Goal: Task Accomplishment & Management: Manage account settings

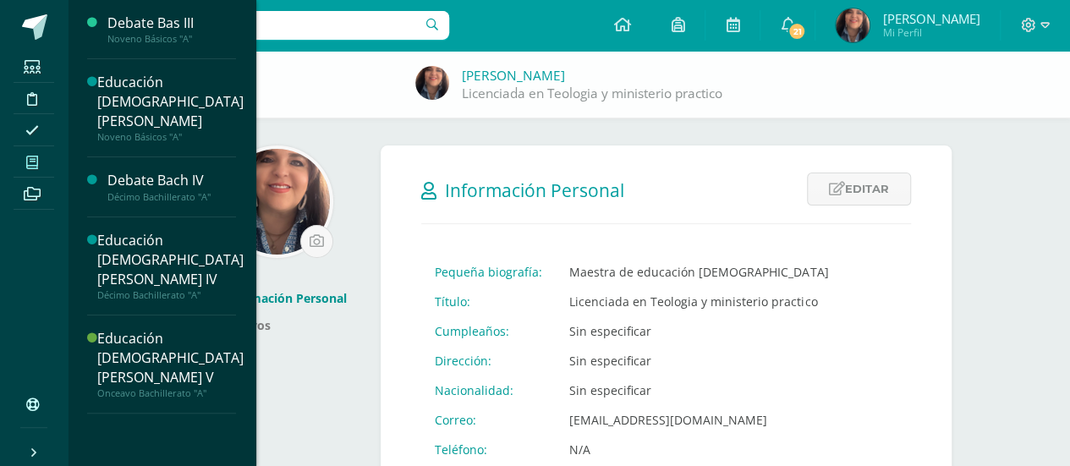
click at [38, 153] on span at bounding box center [33, 162] width 38 height 23
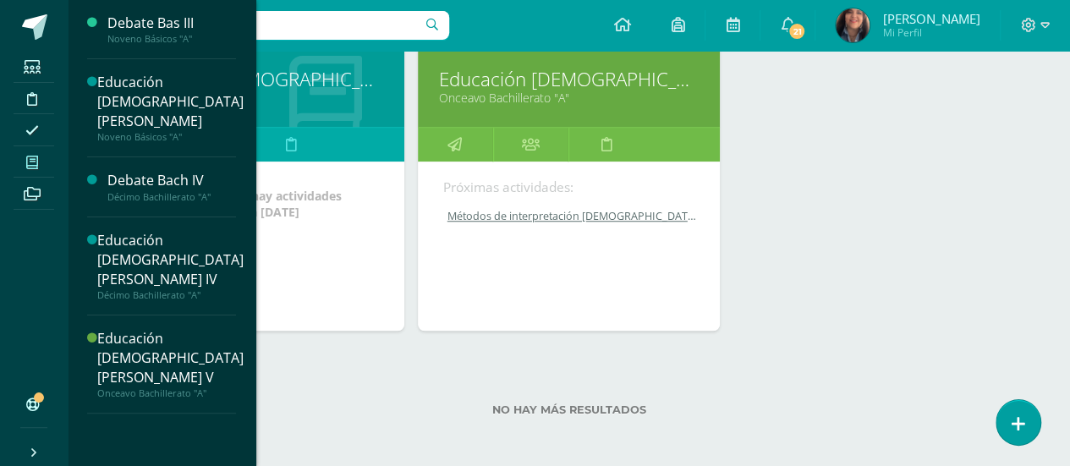
scroll to position [580, 0]
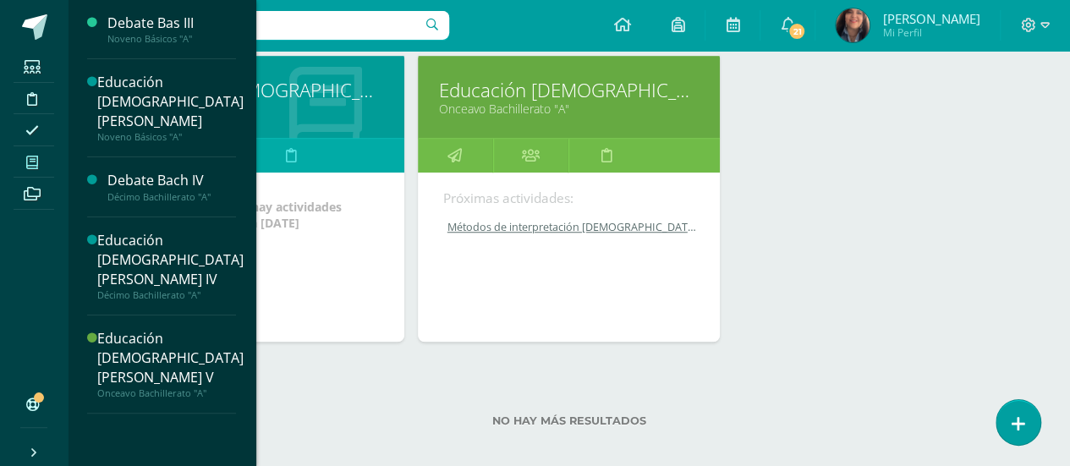
click at [560, 90] on link "Educación [DEMOGRAPHIC_DATA][PERSON_NAME] V" at bounding box center [569, 90] width 261 height 26
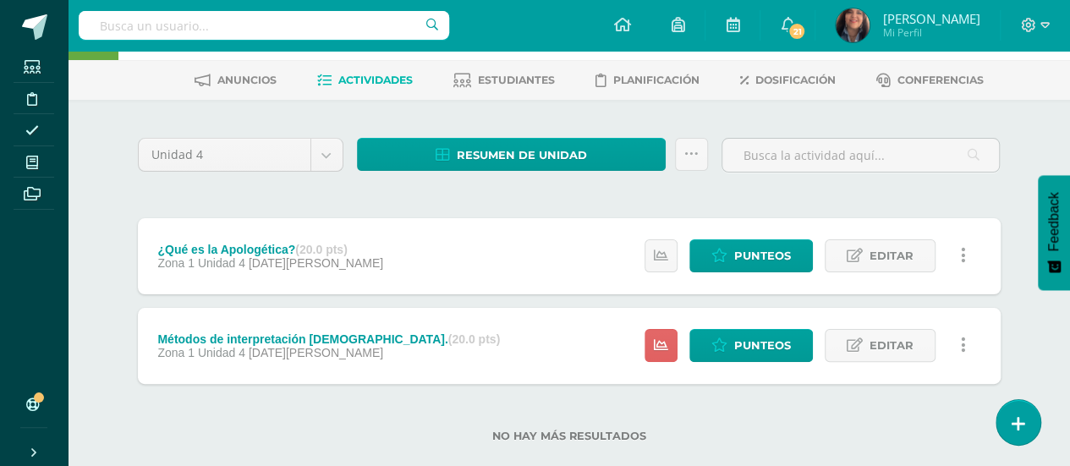
scroll to position [89, 0]
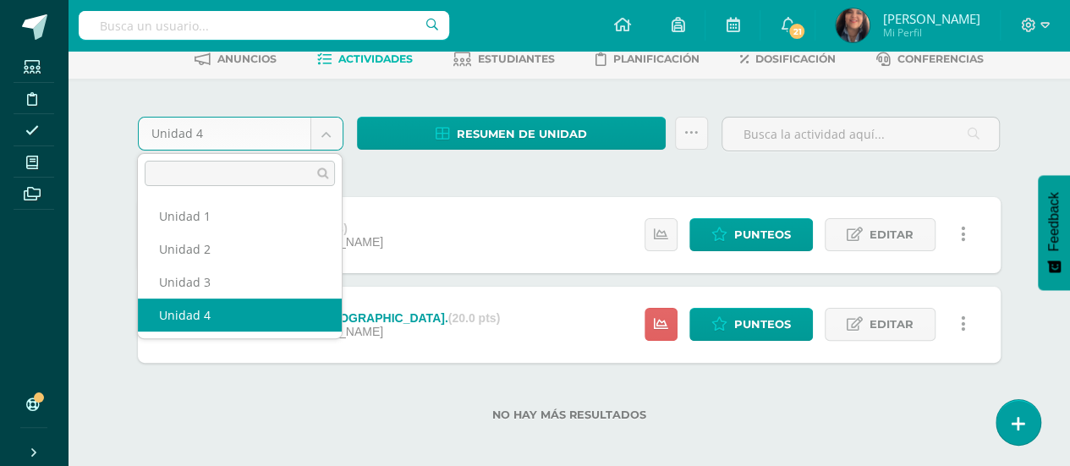
click at [325, 136] on body "Estudiantes Disciplina Asistencia Mis cursos Archivos Soporte Ayuda Reportar un…" at bounding box center [535, 193] width 1070 height 564
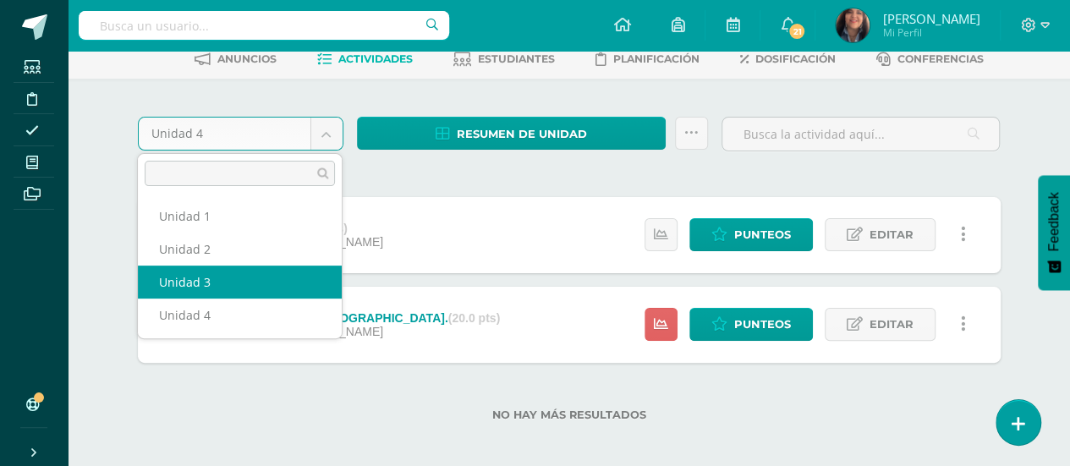
select select "Unidad 3"
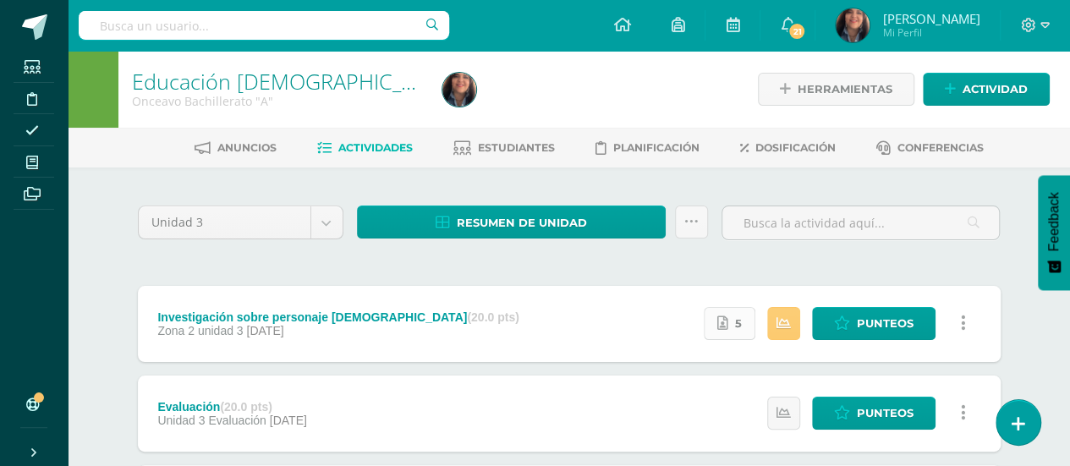
click at [733, 321] on link "5" at bounding box center [730, 323] width 52 height 33
click at [864, 323] on span "Punteos" at bounding box center [885, 323] width 57 height 31
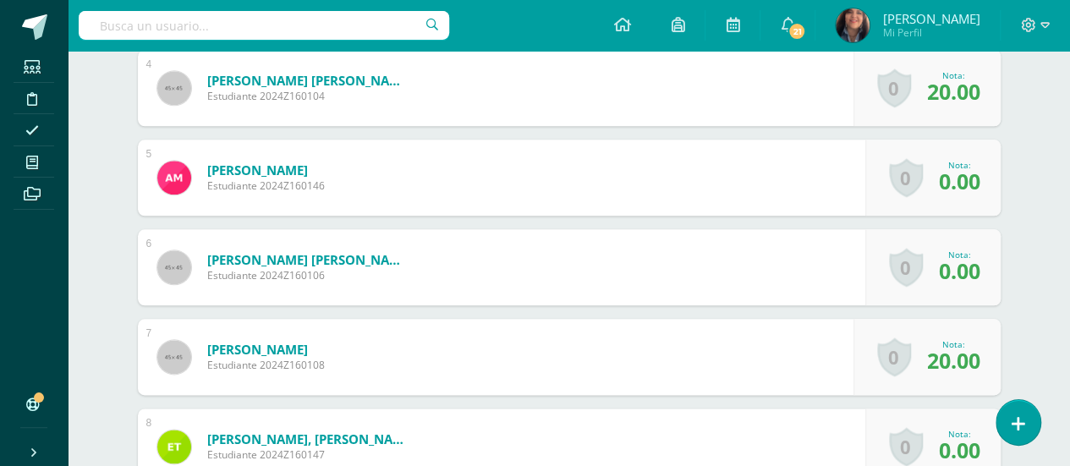
scroll to position [853, 0]
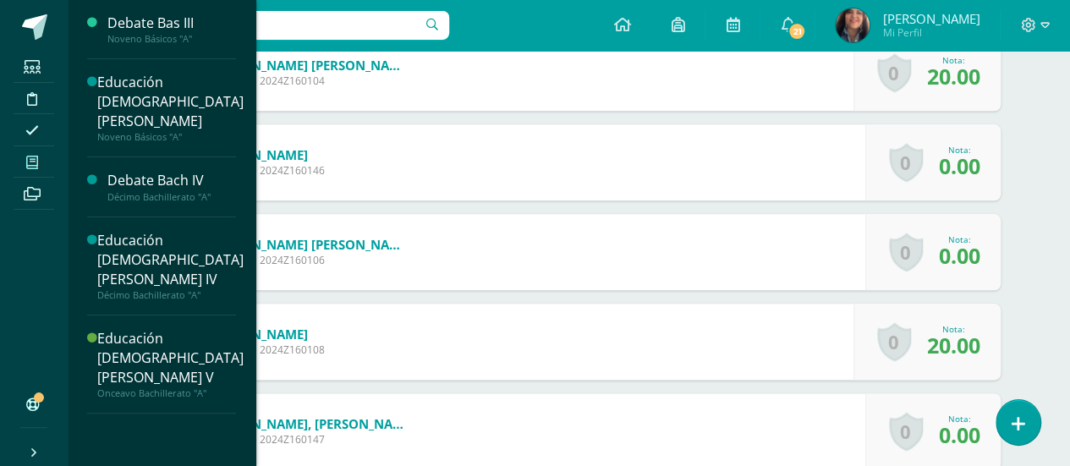
click at [30, 163] on icon at bounding box center [32, 163] width 12 height 14
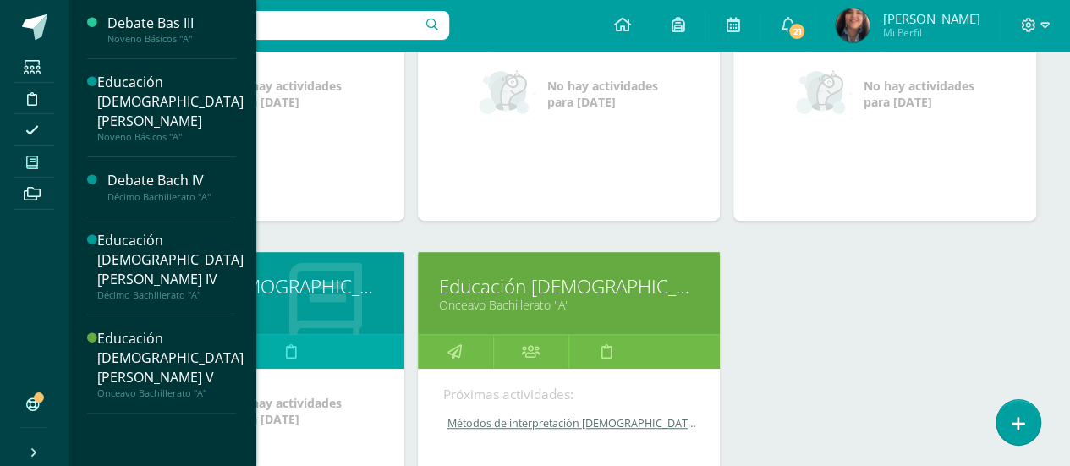
scroll to position [387, 0]
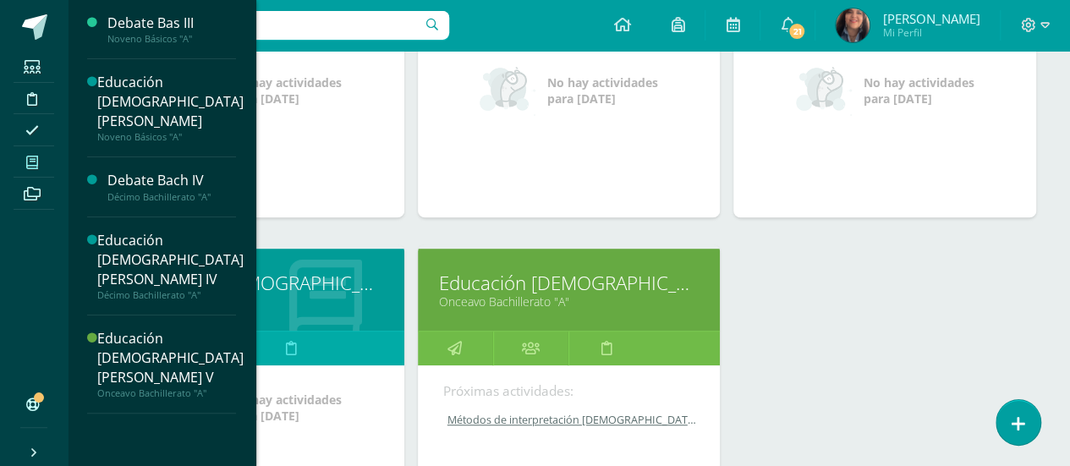
click at [313, 316] on icon at bounding box center [325, 301] width 73 height 83
click at [310, 280] on link "Educación [DEMOGRAPHIC_DATA][PERSON_NAME] IV" at bounding box center [253, 283] width 261 height 26
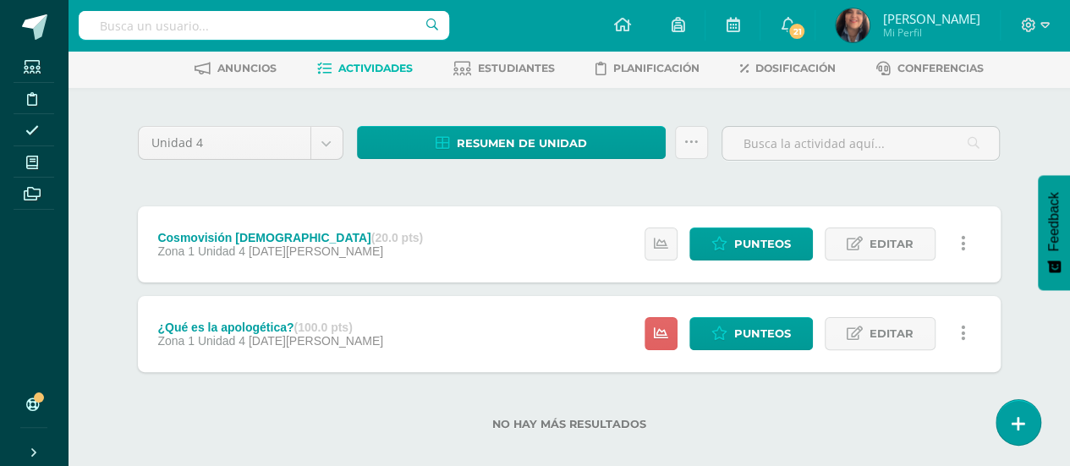
scroll to position [88, 0]
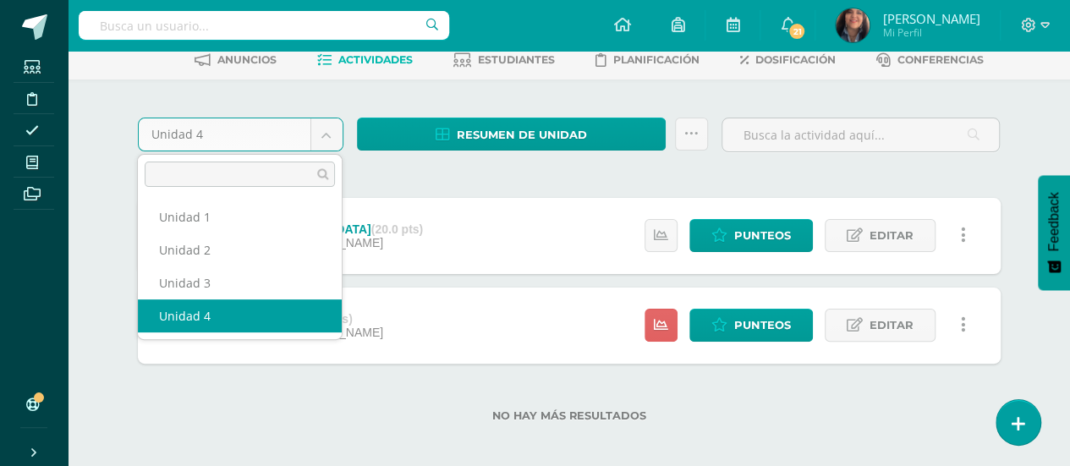
click at [323, 129] on body "Estudiantes Disciplina Asistencia Mis cursos Archivos Soporte Ayuda Reportar un…" at bounding box center [535, 194] width 1070 height 564
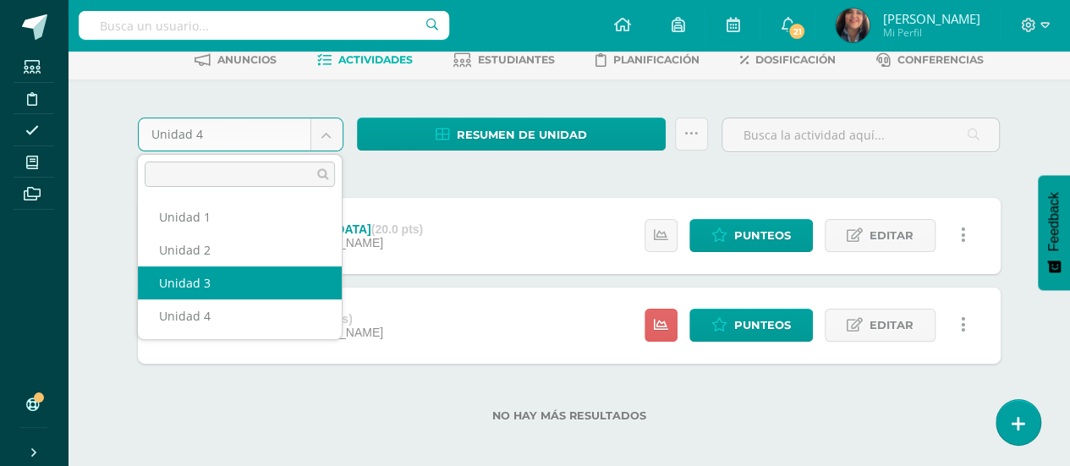
select select "Unidad 3"
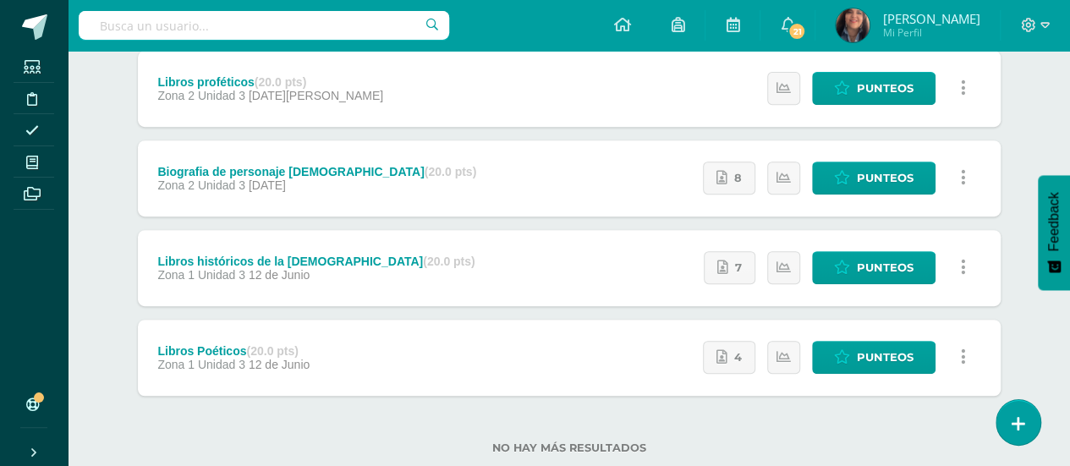
scroll to position [321, 0]
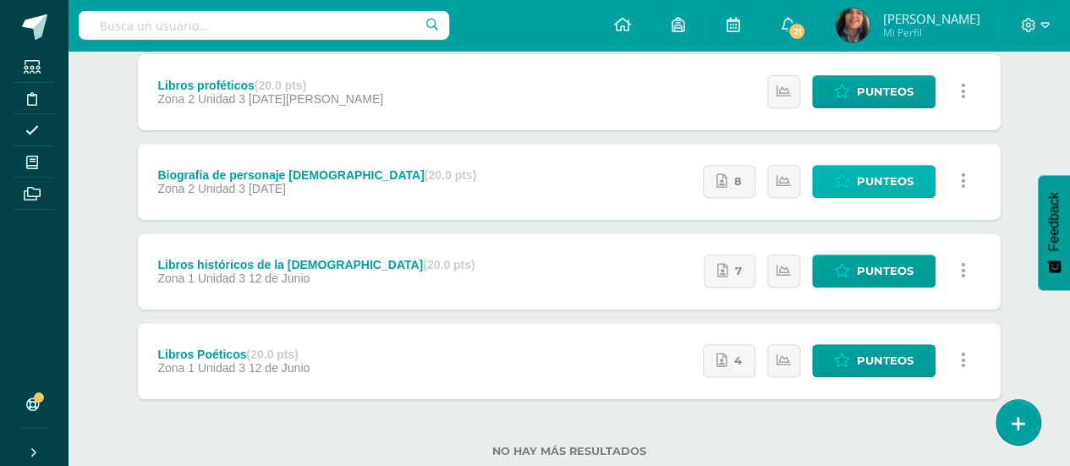
click at [869, 173] on span "Punteos" at bounding box center [885, 181] width 57 height 31
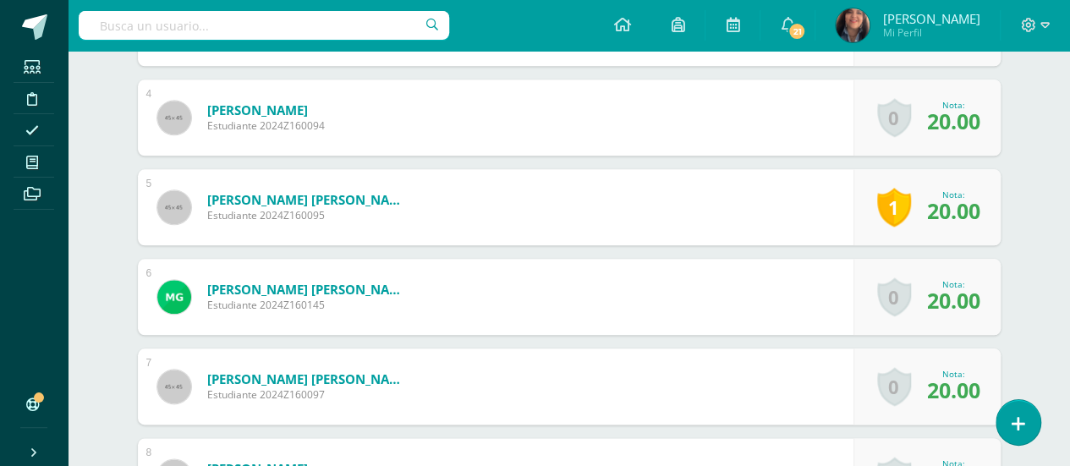
scroll to position [815, 0]
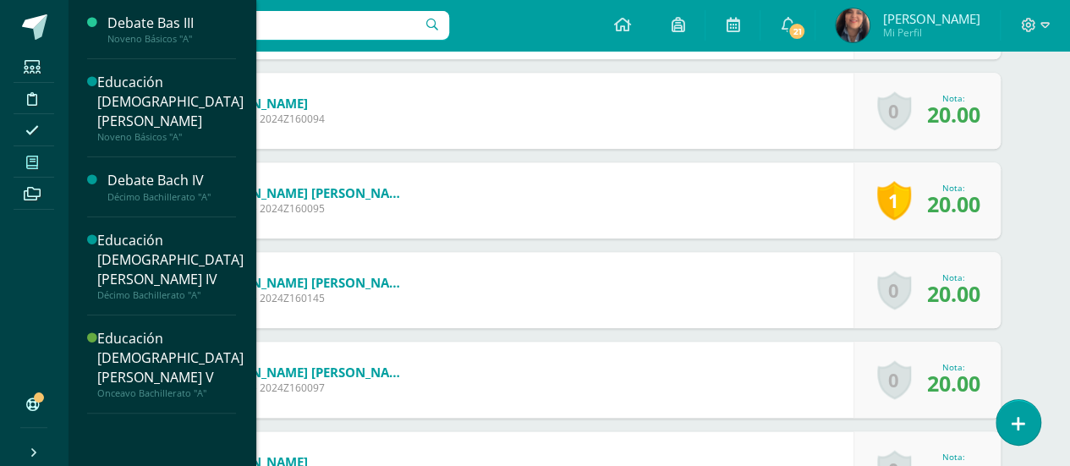
click at [35, 162] on icon at bounding box center [32, 163] width 12 height 14
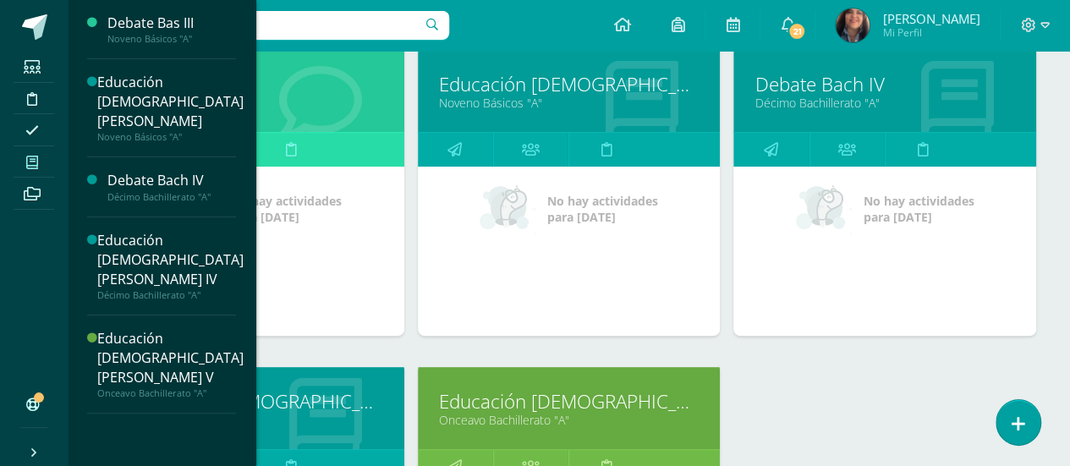
scroll to position [307, 0]
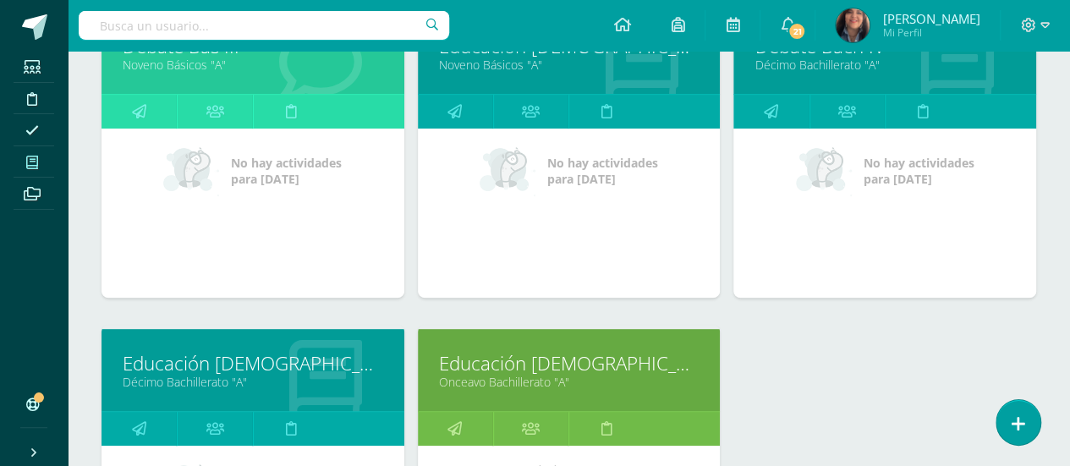
click at [34, 165] on icon at bounding box center [32, 163] width 12 height 14
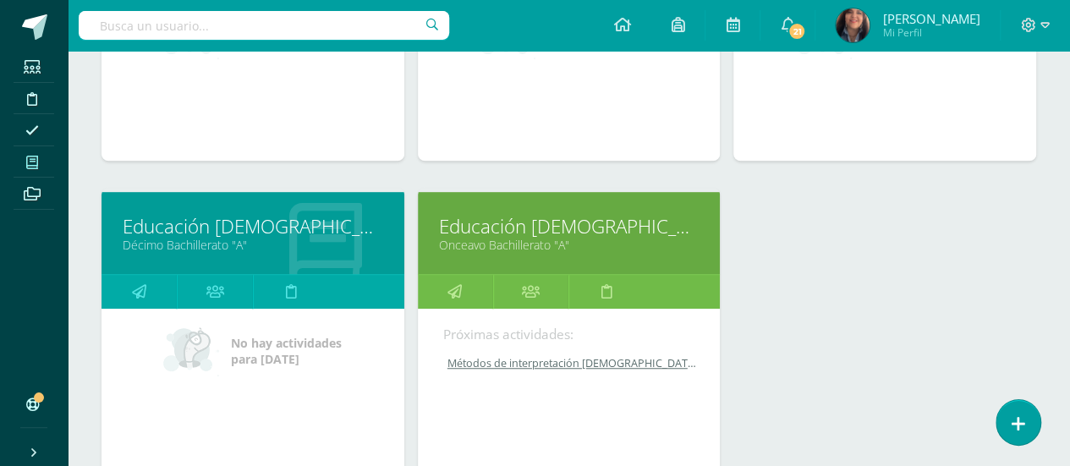
scroll to position [445, 0]
